Goal: Find specific page/section: Find specific page/section

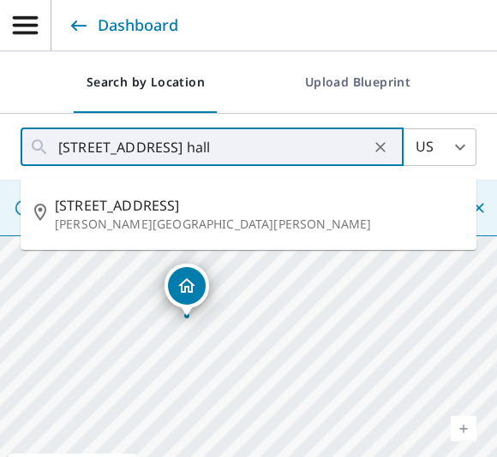
click at [470, 433] on link "Current Level 17, Zoom In" at bounding box center [463, 429] width 26 height 26
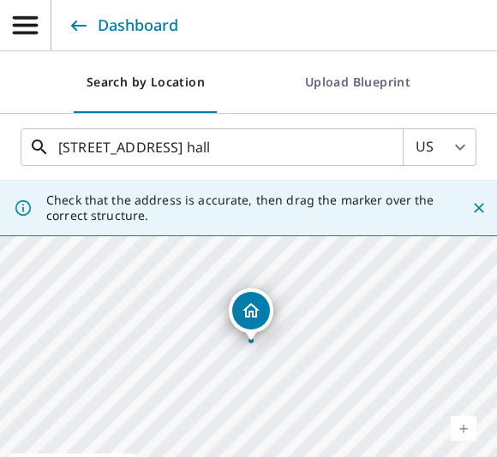
click at [324, 151] on input "[STREET_ADDRESS] hall" at bounding box center [213, 147] width 310 height 48
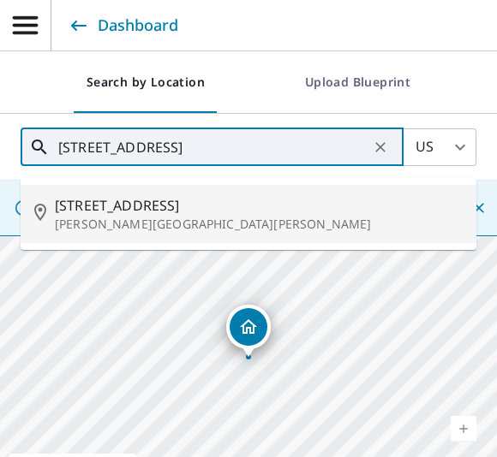
click at [75, 217] on p "[PERSON_NAME][GEOGRAPHIC_DATA][PERSON_NAME]" at bounding box center [259, 224] width 408 height 17
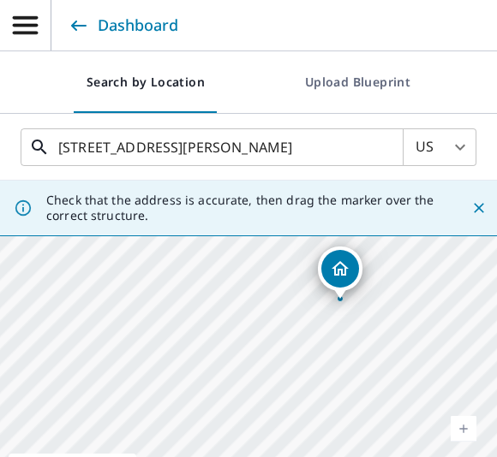
click at [92, 145] on input "[STREET_ADDRESS][PERSON_NAME]" at bounding box center [213, 147] width 310 height 48
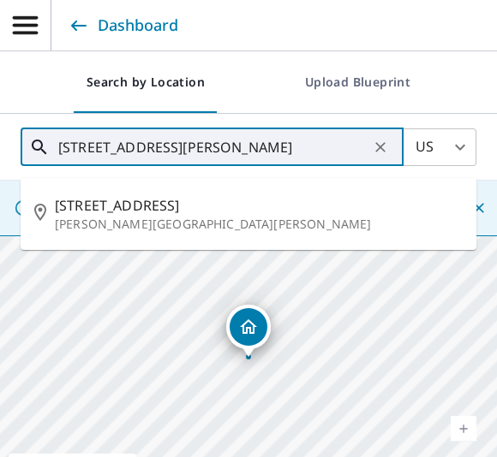
type input "[STREET_ADDRESS][PERSON_NAME]"
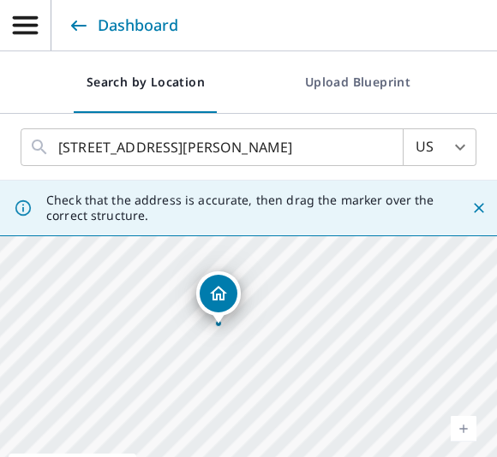
click at [474, 435] on link "Current Level 18, Zoom In" at bounding box center [463, 429] width 26 height 26
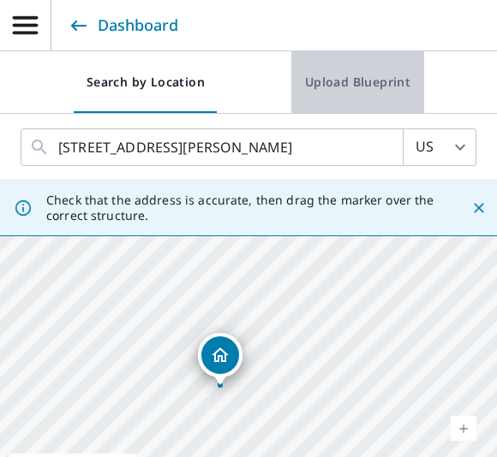
click at [355, 84] on span "Upload Blueprint" at bounding box center [357, 82] width 105 height 21
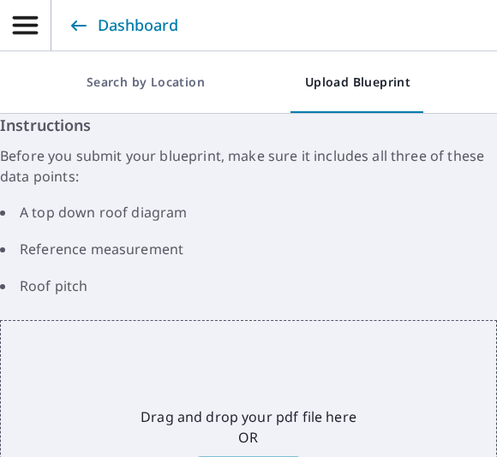
click at [142, 73] on span "Search by Location" at bounding box center [145, 82] width 118 height 21
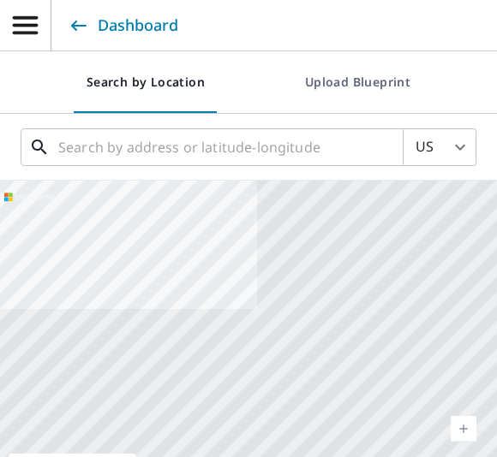
click at [79, 155] on input "text" at bounding box center [213, 147] width 310 height 48
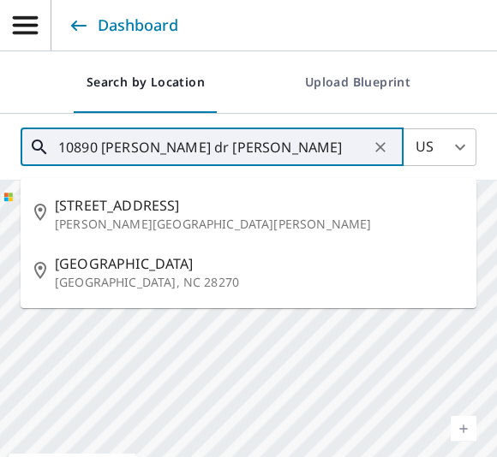
click at [76, 217] on p "[PERSON_NAME][GEOGRAPHIC_DATA][PERSON_NAME]" at bounding box center [259, 224] width 408 height 17
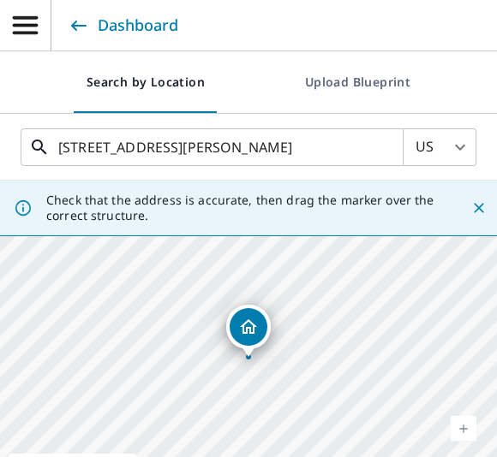
click at [90, 153] on input "[STREET_ADDRESS][PERSON_NAME]" at bounding box center [213, 147] width 310 height 48
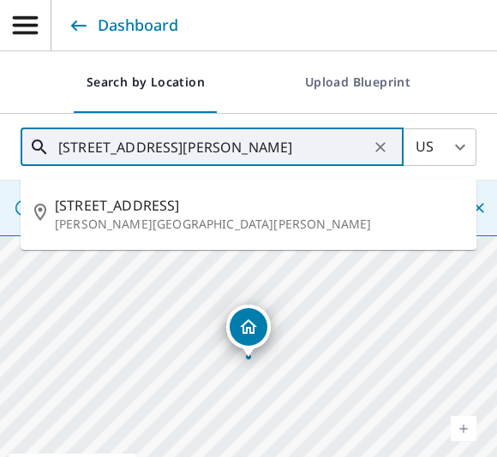
type input "[STREET_ADDRESS][PERSON_NAME]"
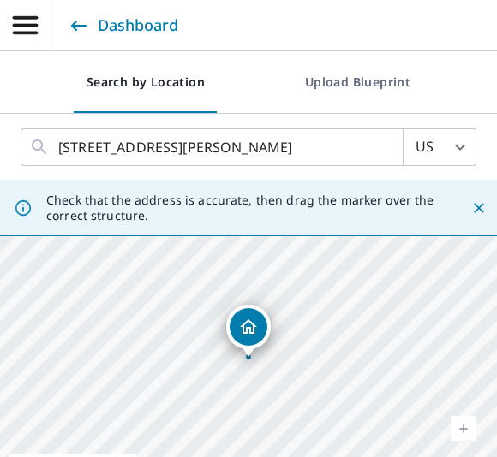
click at [18, 205] on icon at bounding box center [23, 208] width 19 height 19
click at [474, 211] on icon "Close" at bounding box center [478, 208] width 10 height 10
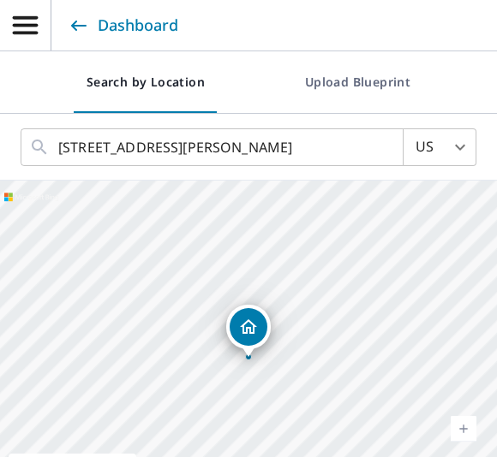
click at [27, 28] on icon "button" at bounding box center [25, 25] width 30 height 30
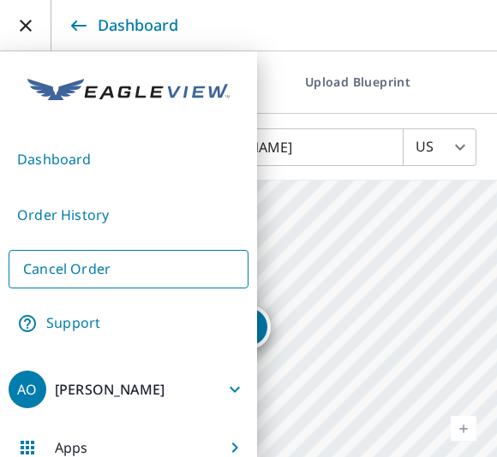
click at [42, 218] on link "Order History" at bounding box center [129, 215] width 240 height 42
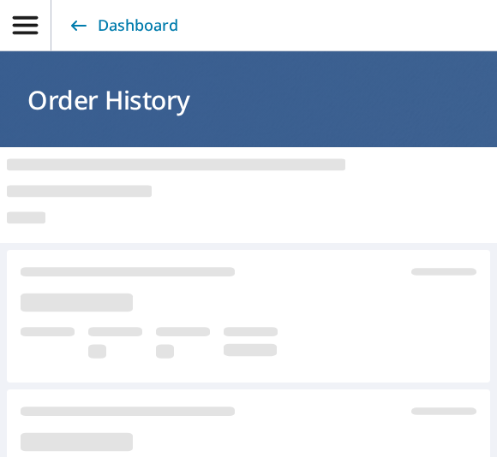
click at [24, 31] on icon "button" at bounding box center [25, 25] width 30 height 30
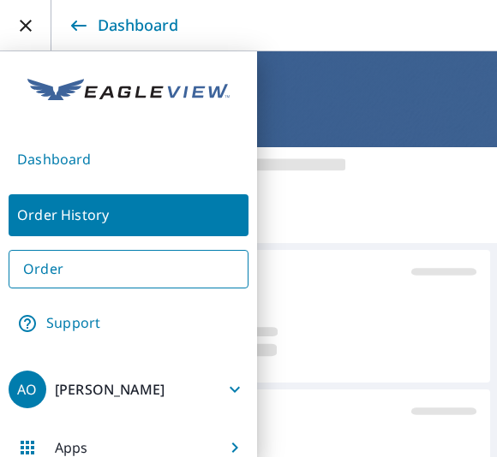
click at [26, 164] on link "Dashboard" at bounding box center [129, 160] width 240 height 42
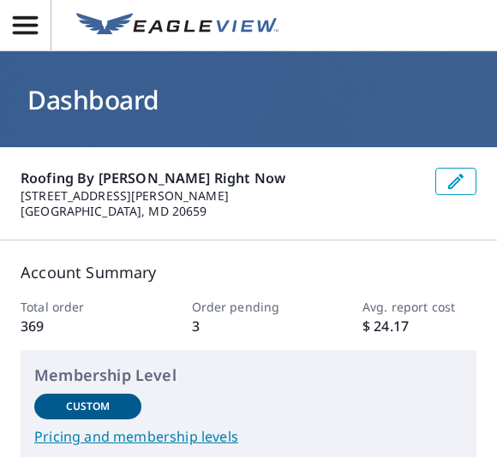
click at [24, 19] on icon "button" at bounding box center [25, 25] width 25 height 18
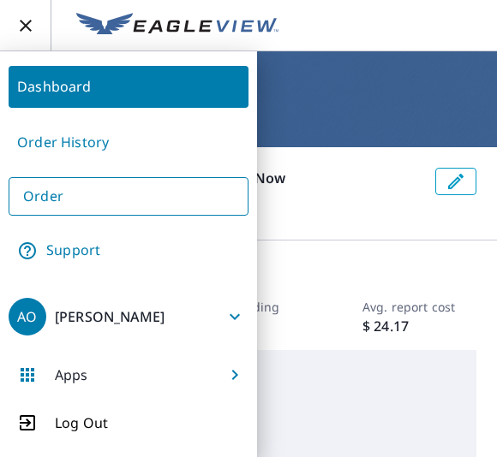
scroll to position [72, 0]
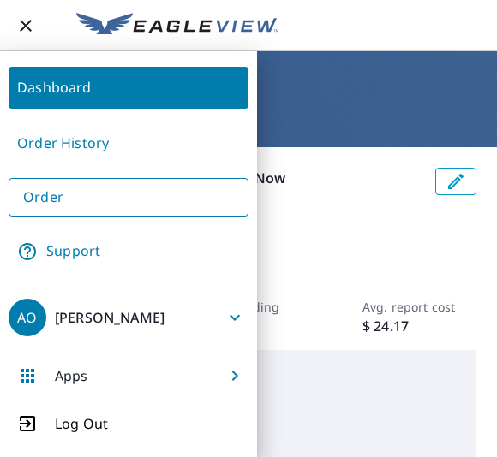
click at [61, 387] on div "Apps" at bounding box center [53, 376] width 88 height 38
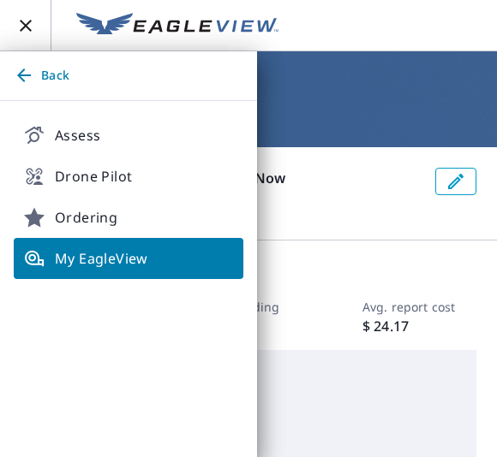
click at [60, 149] on link "Assess" at bounding box center [128, 135] width 229 height 41
